Goal: Task Accomplishment & Management: Manage account settings

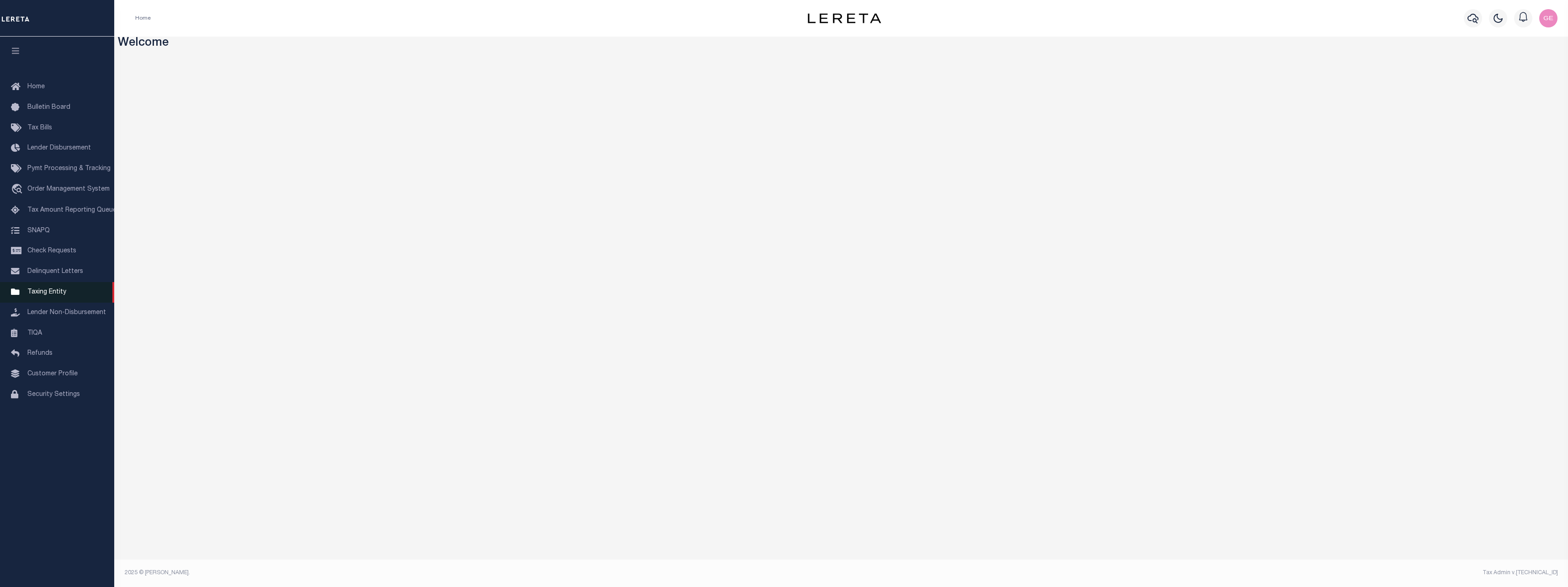
click at [44, 302] on link "Taxing Entity" at bounding box center [56, 293] width 114 height 20
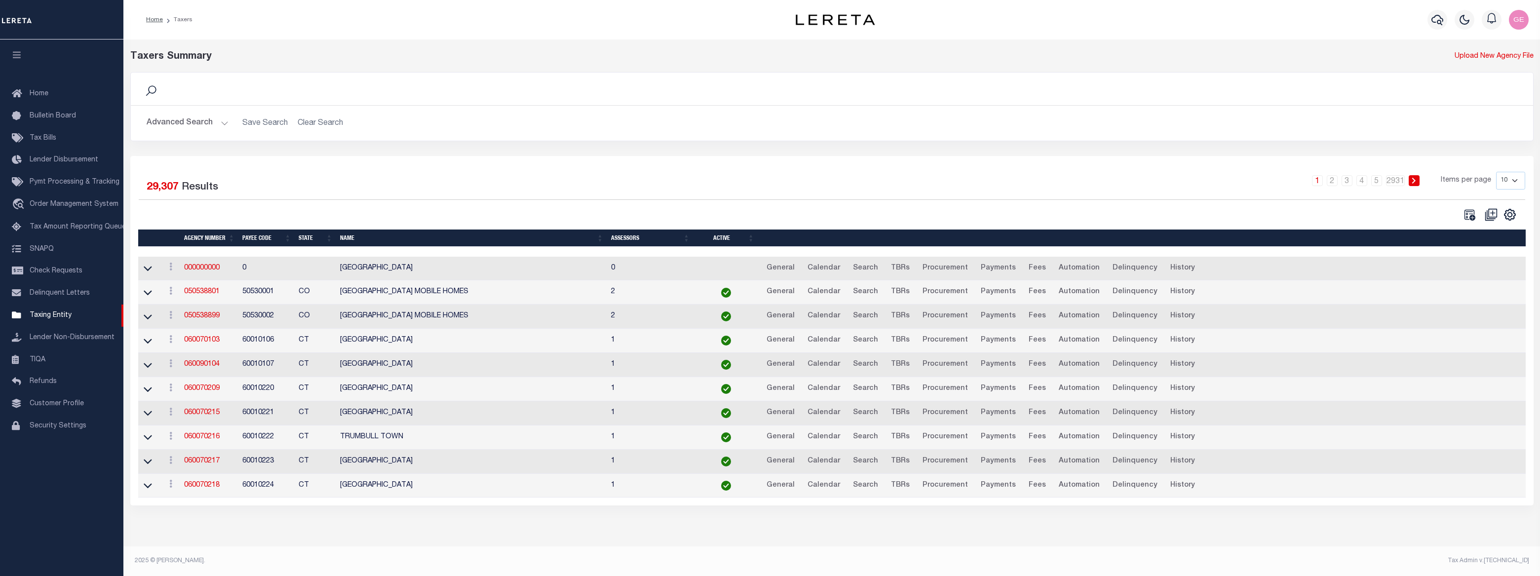
click at [199, 359] on td "060090104" at bounding box center [209, 365] width 58 height 24
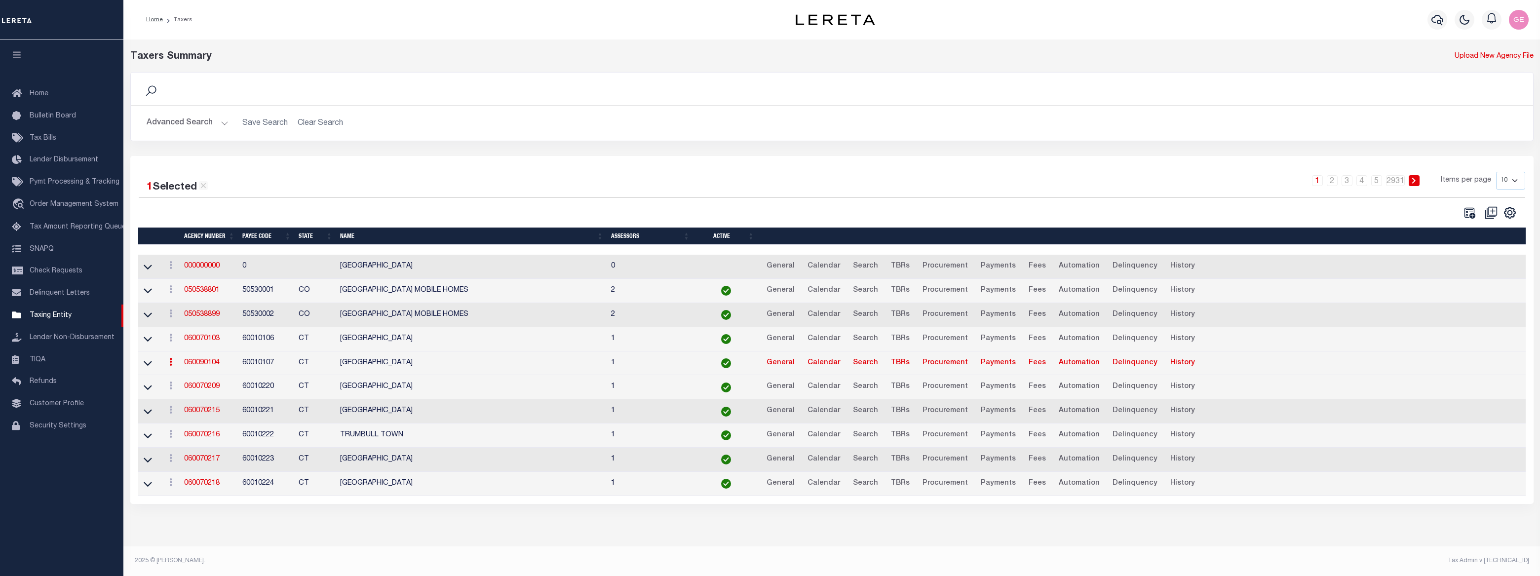
click at [214, 135] on div "Advanced Search Save Search Clear Search Agency Number Contains Contains" at bounding box center [832, 123] width 1403 height 35
click at [222, 119] on button "Advanced Search" at bounding box center [188, 123] width 82 height 19
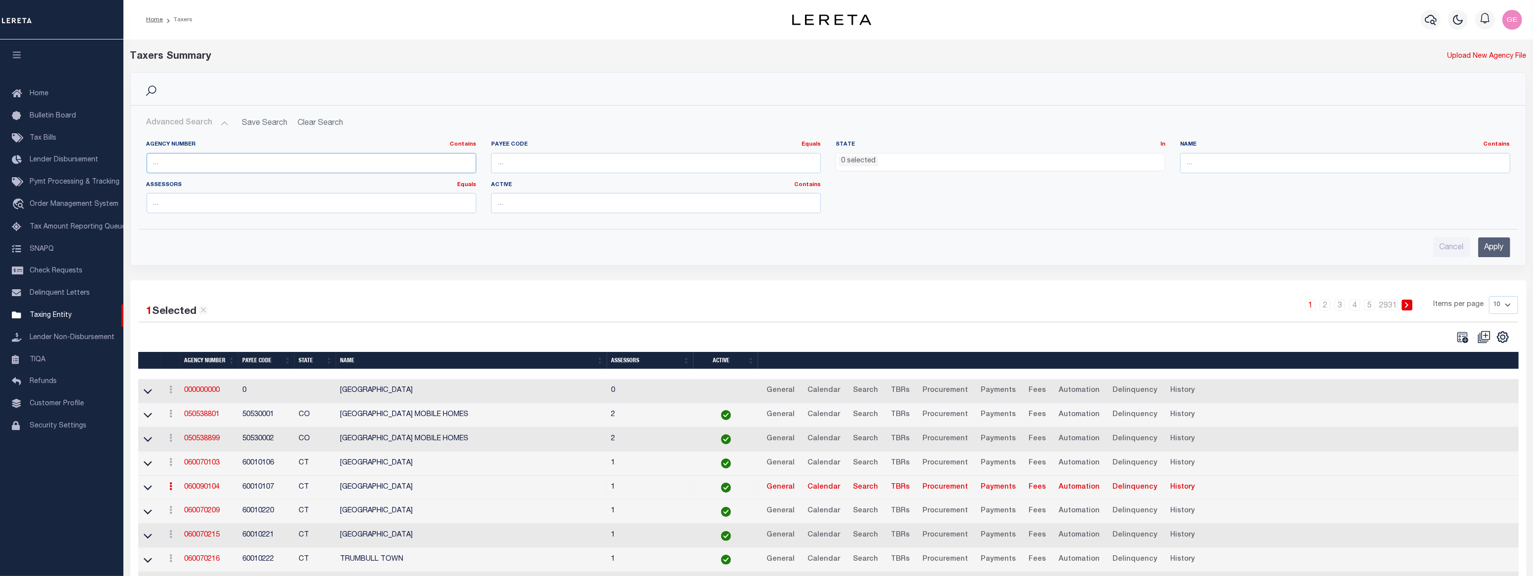
click at [211, 161] on input "text" at bounding box center [312, 163] width 330 height 20
paste input "AND acty."
click at [289, 156] on input "AND acty." at bounding box center [312, 163] width 330 height 20
paste input "200010201"
type input "200010201"
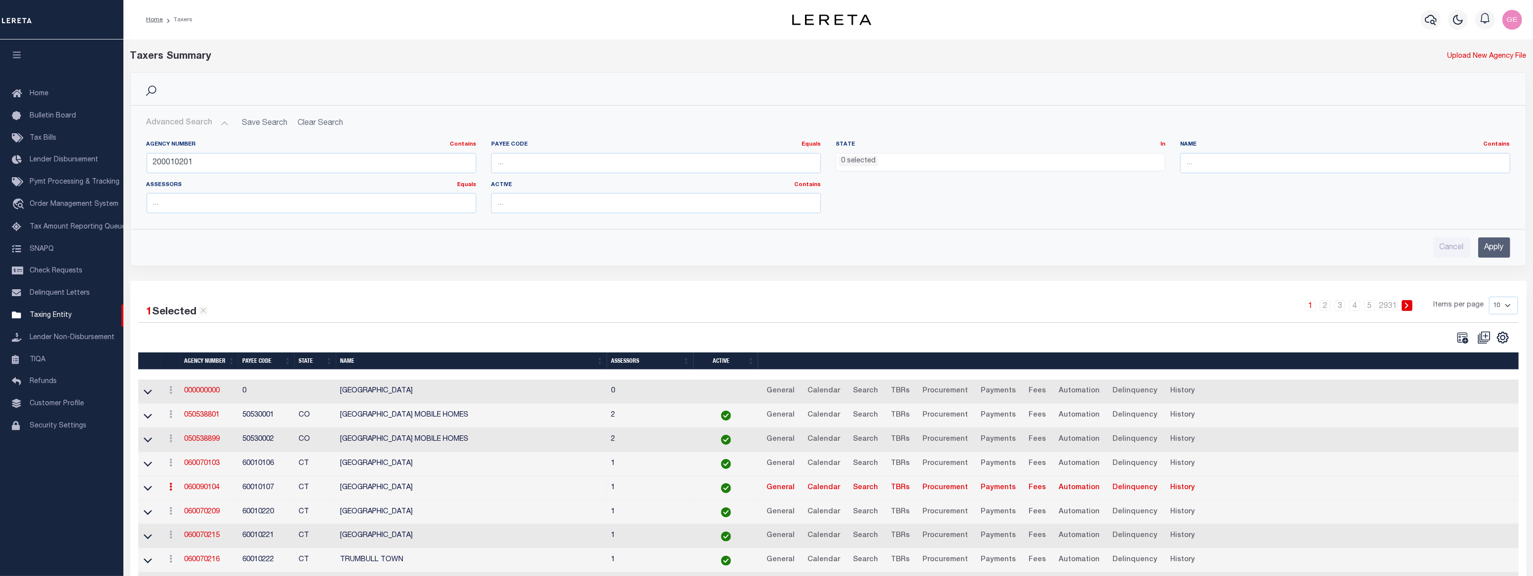
click at [1484, 249] on input "Apply" at bounding box center [1495, 247] width 32 height 20
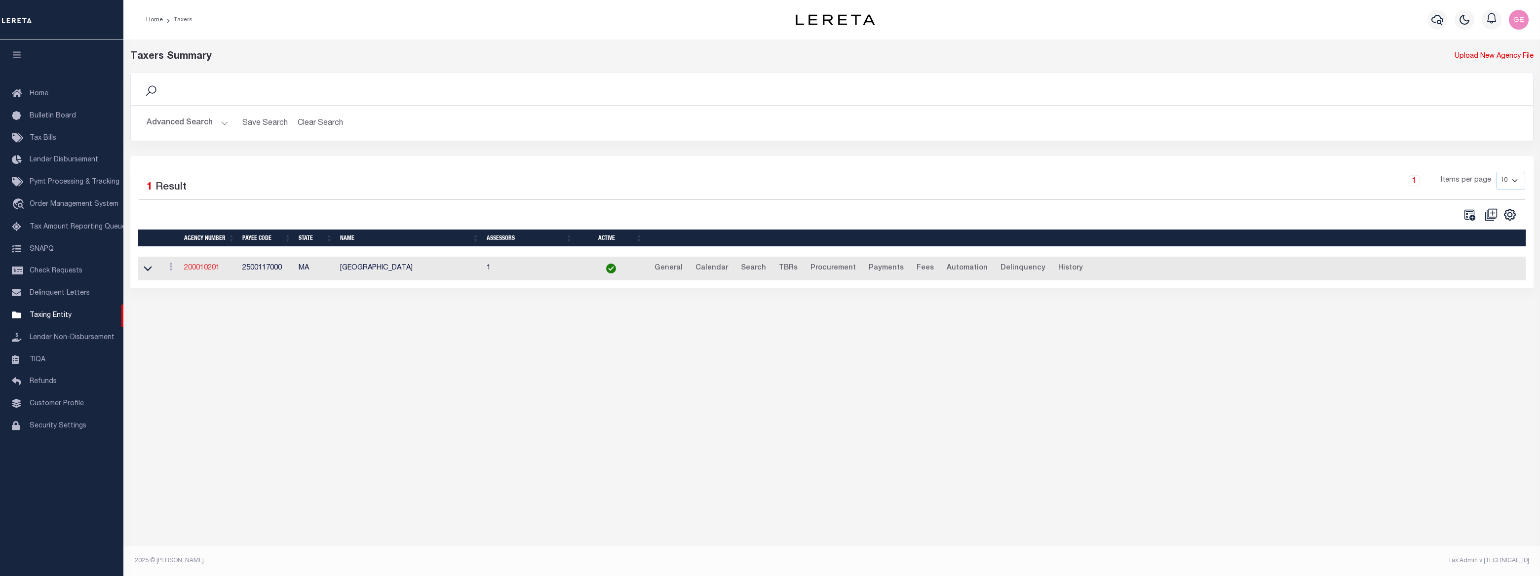
click at [210, 272] on link "200010201" at bounding box center [202, 268] width 36 height 7
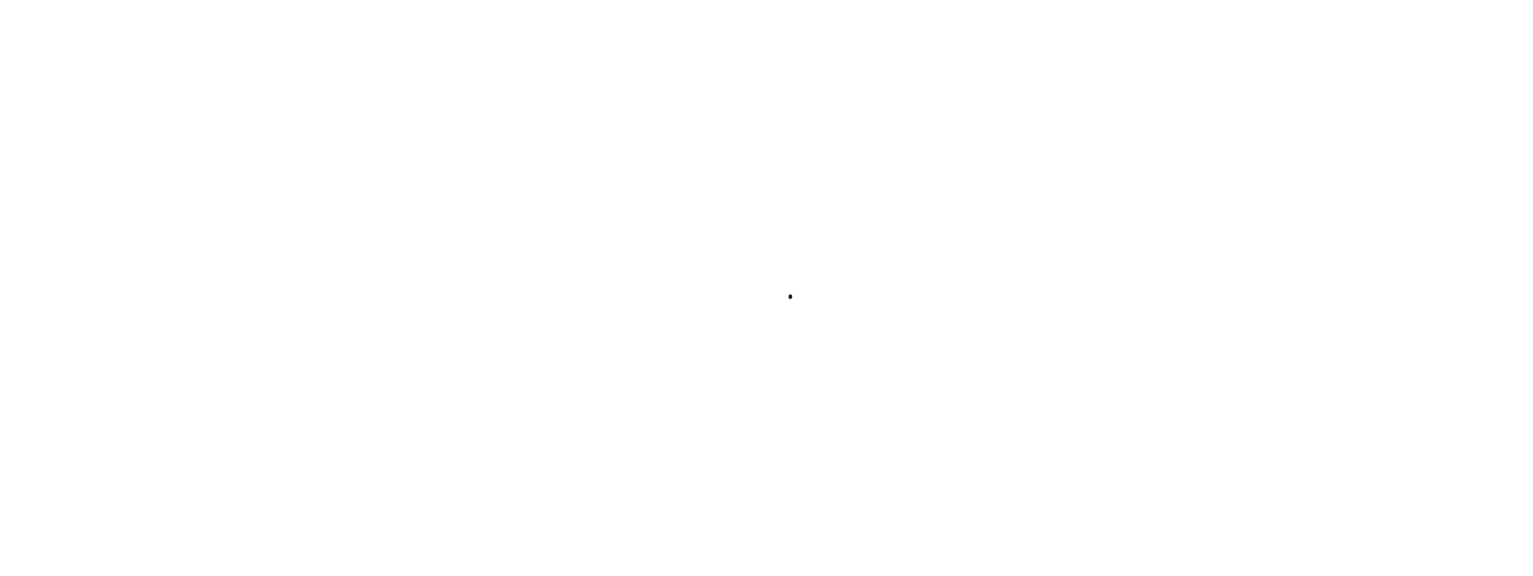
select select
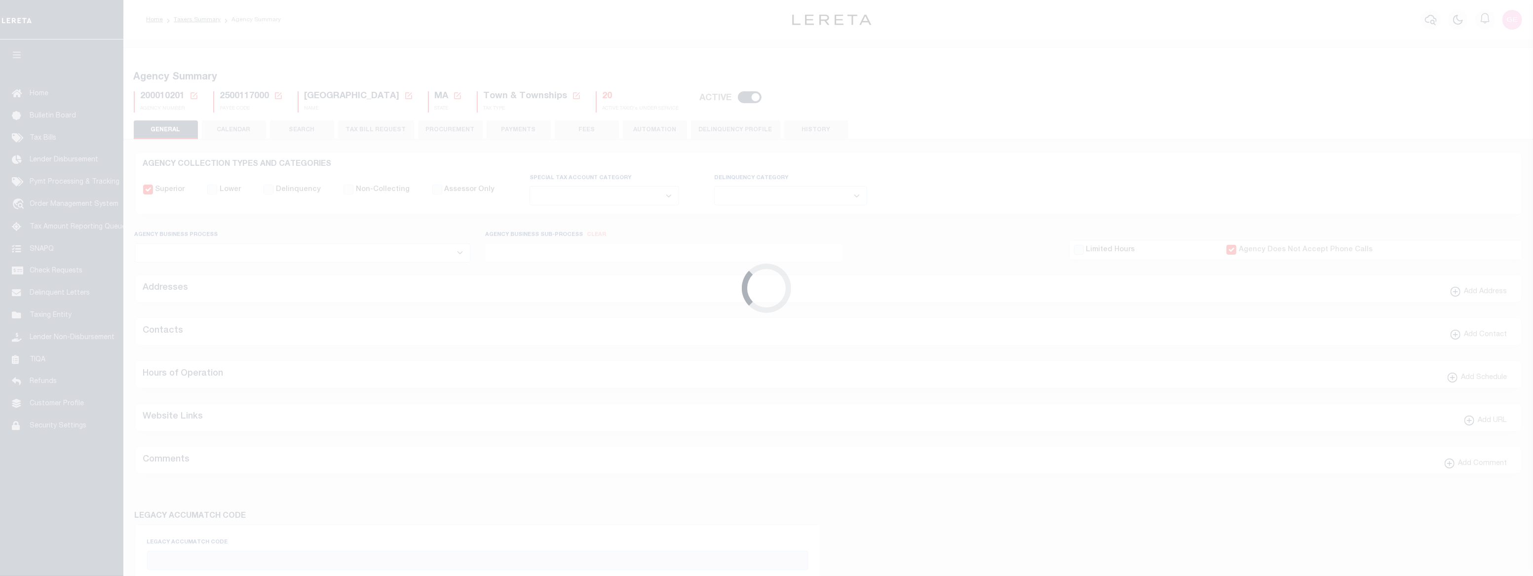
checkbox input "false"
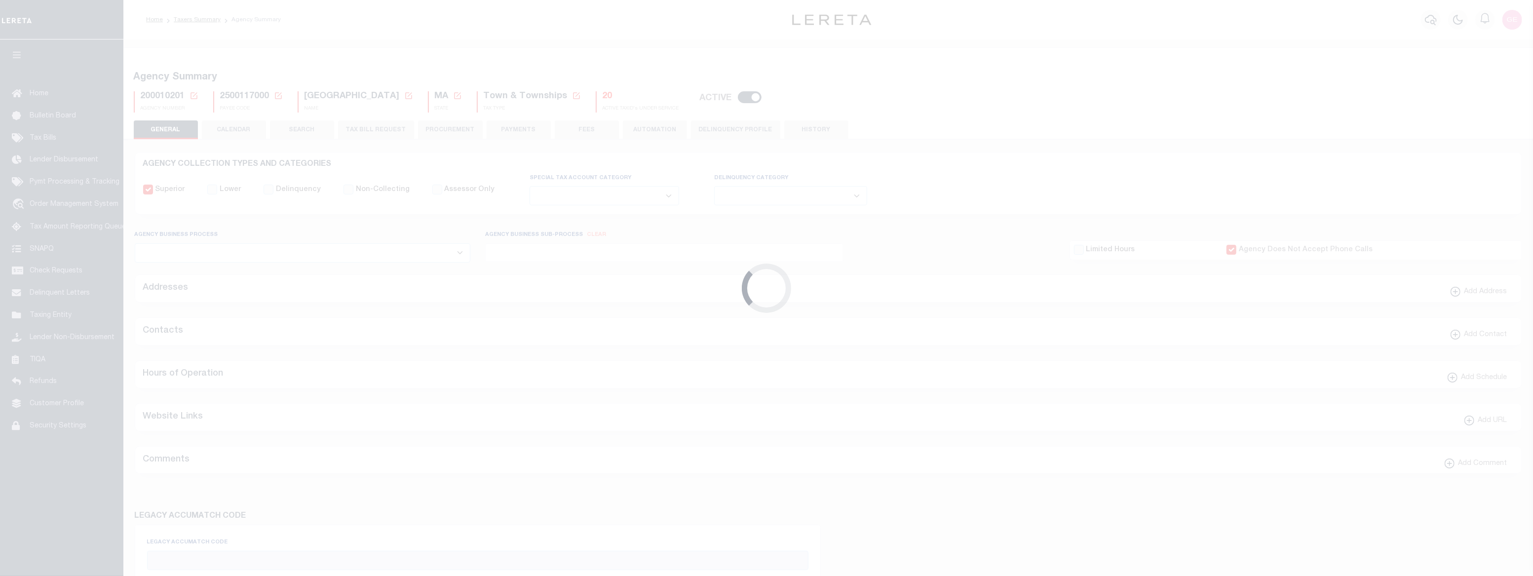
checkbox input "true"
type input "2500117000"
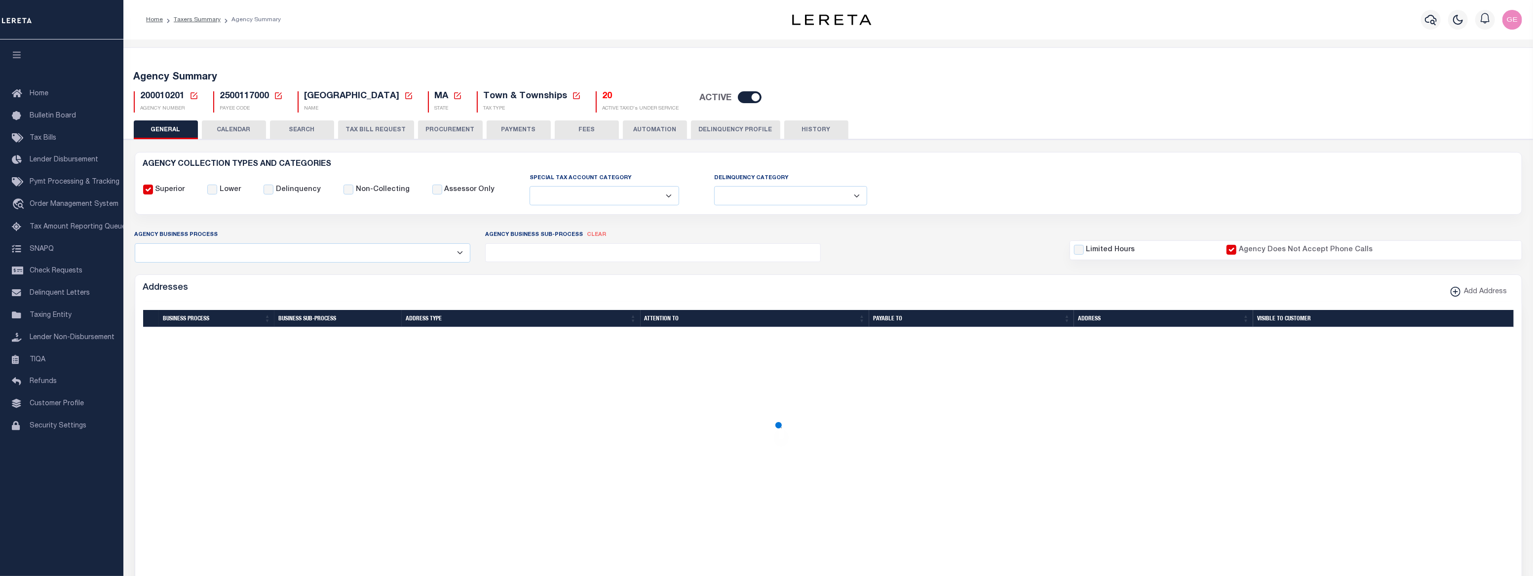
click at [241, 133] on button "CALENDAR" at bounding box center [234, 129] width 64 height 19
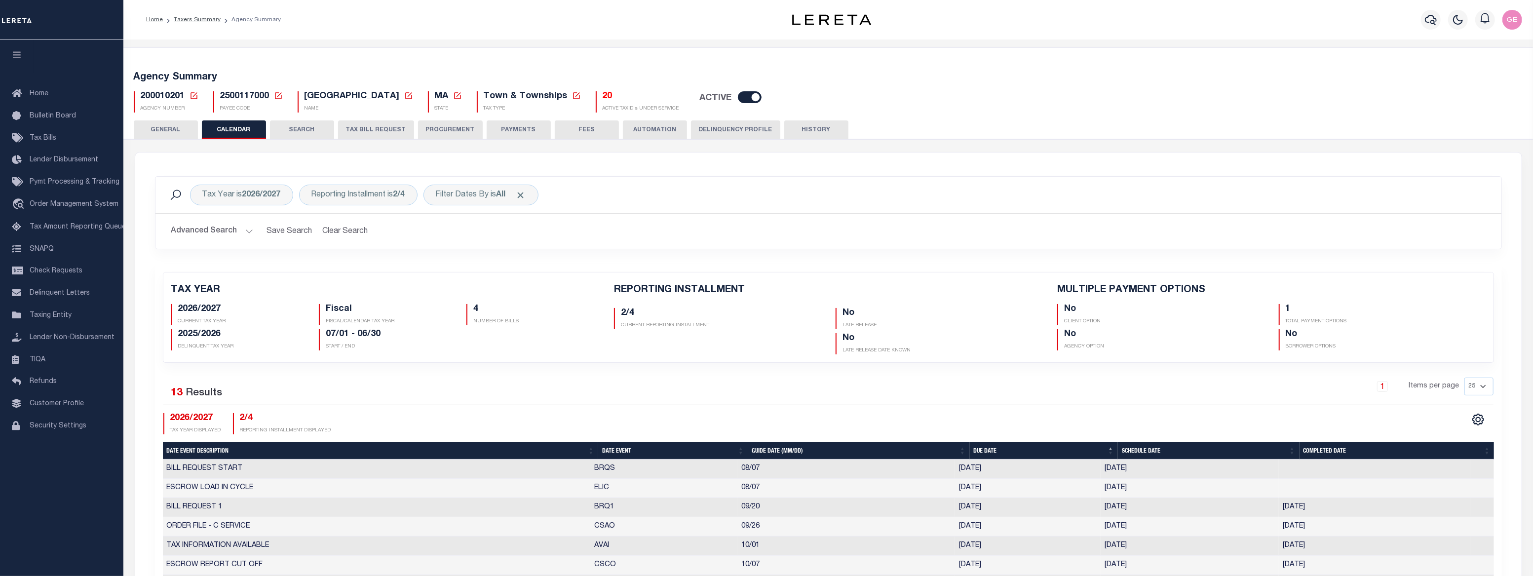
checkbox input "false"
type input "1"
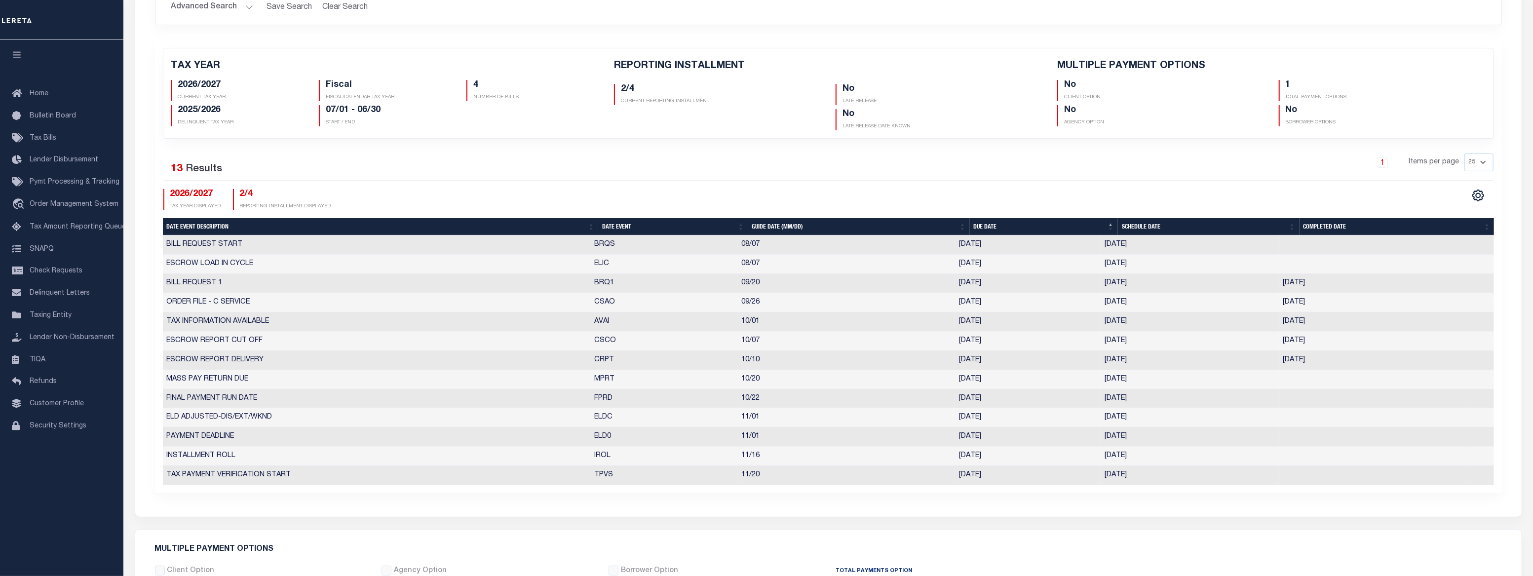
scroll to position [269, 0]
